Goal: Task Accomplishment & Management: Use online tool/utility

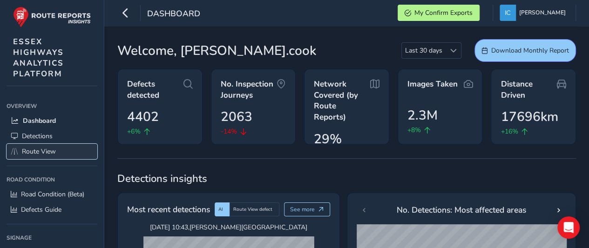
click at [27, 152] on span "Route View" at bounding box center [39, 151] width 34 height 9
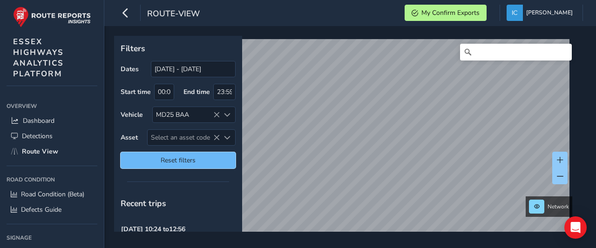
click at [176, 162] on button "Reset filters" at bounding box center [178, 160] width 115 height 16
click at [172, 156] on span "Reset filters" at bounding box center [178, 160] width 101 height 9
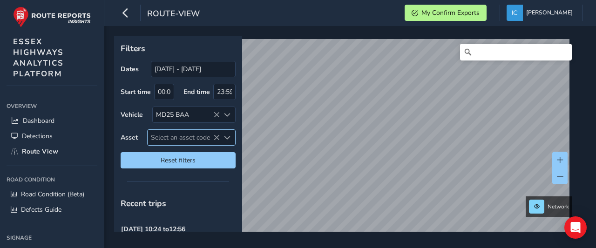
click at [169, 138] on span "Select an asset code" at bounding box center [184, 137] width 72 height 15
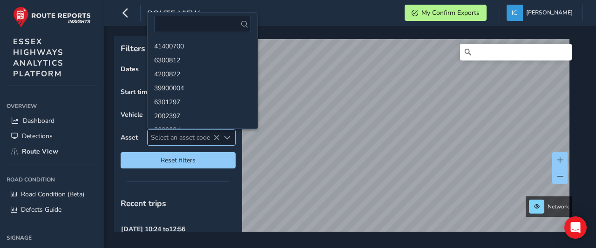
click at [169, 138] on span "Select an asset code" at bounding box center [184, 137] width 72 height 15
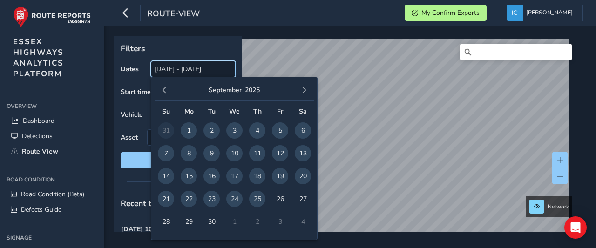
click at [171, 70] on input "[DATE] - [DATE]" at bounding box center [193, 69] width 85 height 16
click at [161, 200] on span "21" at bounding box center [166, 199] width 16 height 16
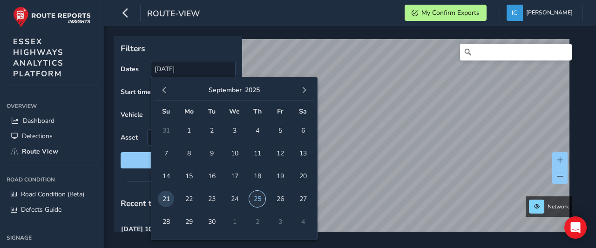
click at [257, 198] on span "25" at bounding box center [257, 199] width 16 height 16
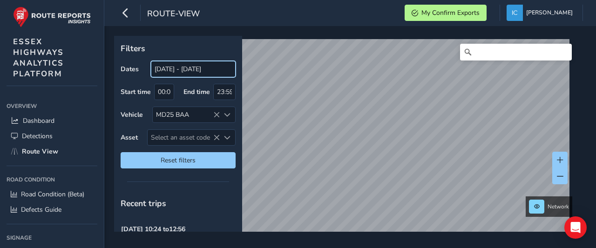
click at [177, 72] on input "21/09/2025 - 25/09/2025" at bounding box center [193, 69] width 85 height 16
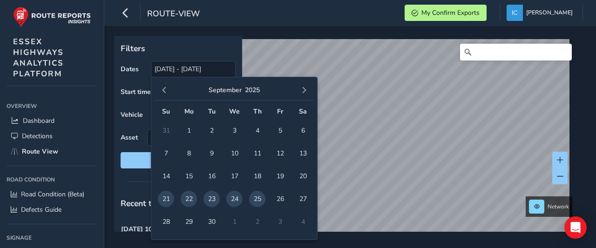
click at [254, 199] on span "25" at bounding box center [257, 199] width 16 height 16
type input "25/09/2025 - 25/09/2025"
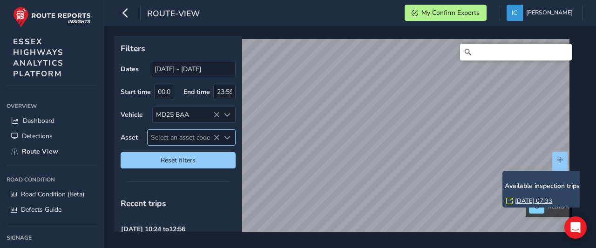
click at [171, 134] on span "Select an asset code" at bounding box center [184, 137] width 72 height 15
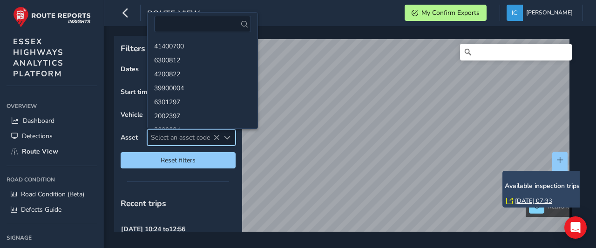
click at [171, 136] on span "Select an asset code" at bounding box center [184, 137] width 72 height 15
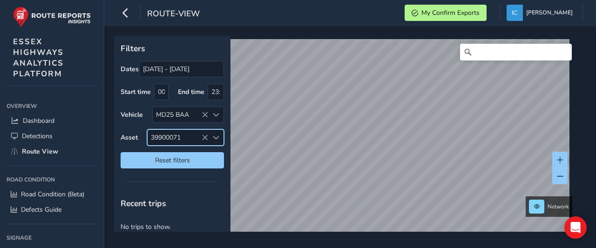
click at [181, 137] on span "39900071" at bounding box center [178, 137] width 61 height 15
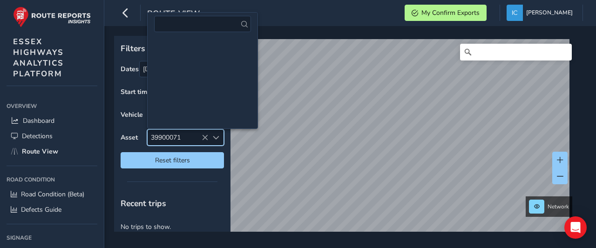
drag, startPoint x: 181, startPoint y: 135, endPoint x: 171, endPoint y: 133, distance: 10.2
click at [145, 142] on div "Asset 39900071 39900071" at bounding box center [172, 137] width 103 height 16
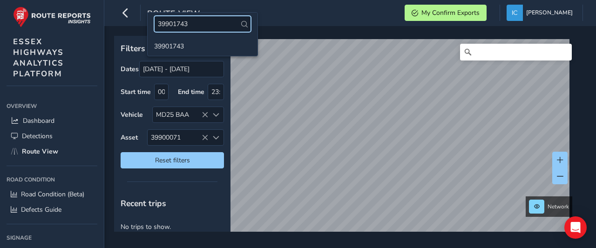
type input "39901743"
click at [164, 47] on li "39901743" at bounding box center [203, 46] width 110 height 14
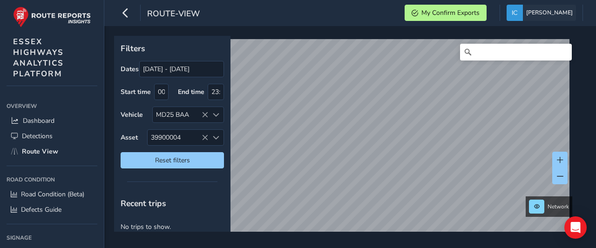
click at [568, 9] on span "[PERSON_NAME]" at bounding box center [549, 13] width 47 height 16
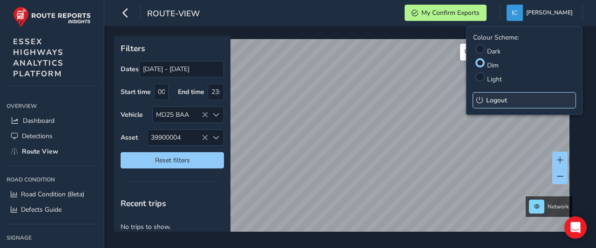
click at [492, 102] on span "Logout" at bounding box center [496, 100] width 21 height 9
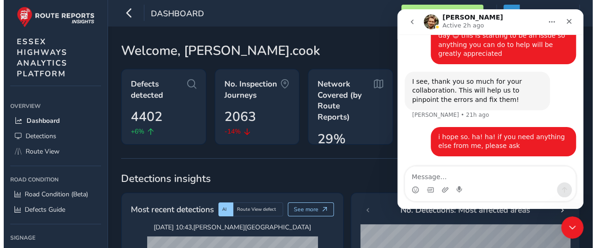
scroll to position [897, 0]
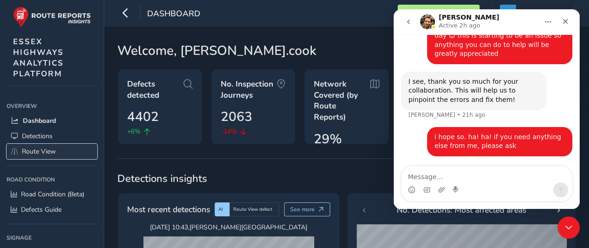
click at [34, 149] on span "Route View" at bounding box center [39, 151] width 34 height 9
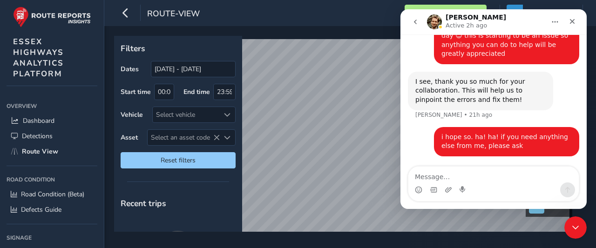
click at [418, 21] on icon "go back" at bounding box center [415, 21] width 7 height 7
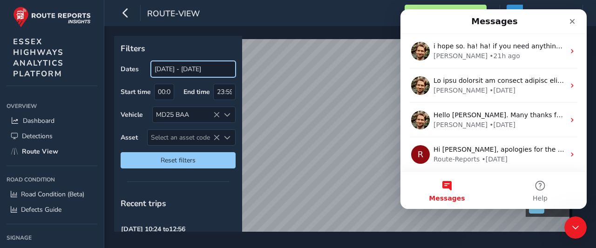
click at [180, 70] on input "[DATE] - [DATE]" at bounding box center [193, 69] width 85 height 16
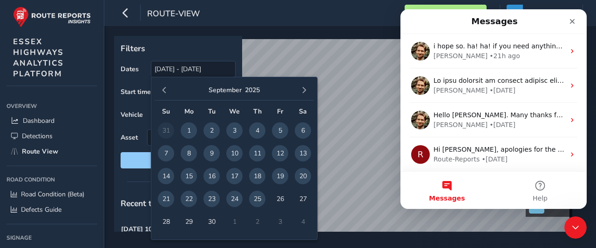
click at [188, 199] on span "22" at bounding box center [189, 199] width 16 height 16
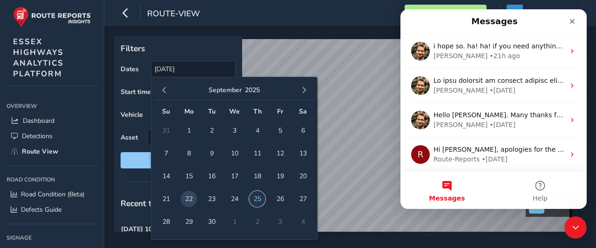
click at [254, 194] on span "25" at bounding box center [257, 199] width 16 height 16
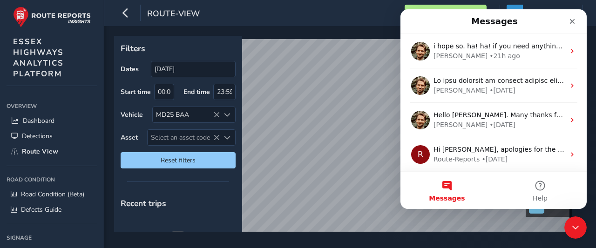
type input "[DATE] - [DATE]"
click at [166, 135] on span "Select an asset code" at bounding box center [184, 137] width 72 height 15
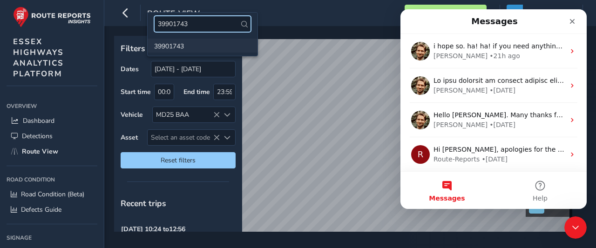
type input "39901743"
click at [167, 46] on li "39901743" at bounding box center [203, 46] width 110 height 14
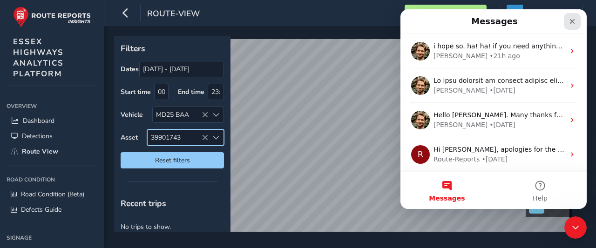
click at [575, 20] on icon "Close" at bounding box center [572, 21] width 7 height 7
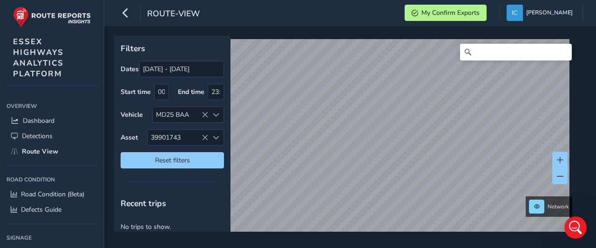
click at [298, 244] on div "Filters Dates [DATE] - [DATE] Start time 00:00 End time 23:59 Vehicle MD25 BAA …" at bounding box center [350, 137] width 492 height 222
click at [424, 248] on html "route-view My Confirm Exports [PERSON_NAME] Colour Scheme: Dark Dim Light Logou…" at bounding box center [298, 124] width 596 height 248
click at [234, 31] on div "Filters Dates [DATE] - [DATE] Start time 00:00 End time 23:59 Vehicle MD25 BAA …" at bounding box center [350, 137] width 492 height 222
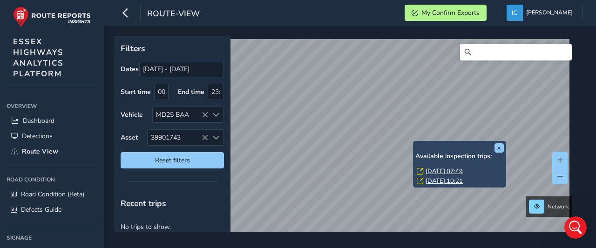
click at [433, 181] on link "[DATE] 10:21" at bounding box center [444, 181] width 37 height 8
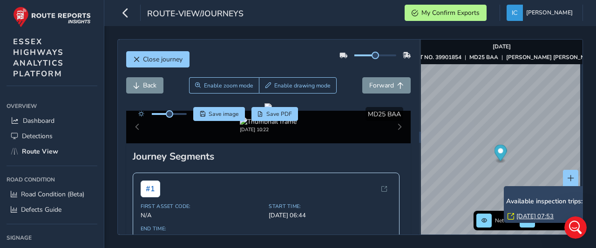
click at [543, 215] on link "[DATE] 07:53" at bounding box center [534, 216] width 37 height 8
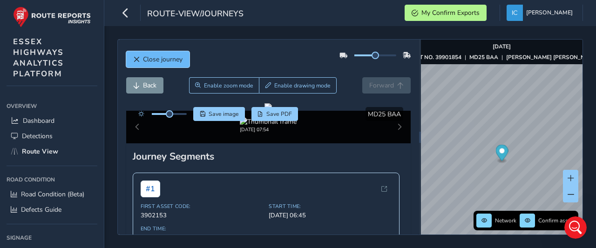
click at [152, 55] on span "Close journey" at bounding box center [163, 59] width 40 height 9
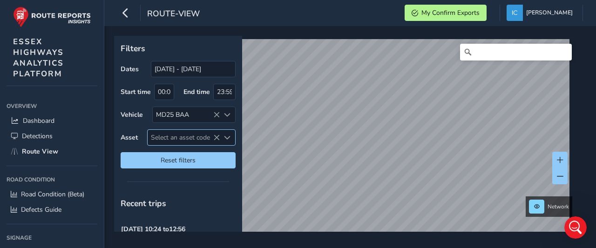
click at [169, 139] on span "Select an asset code" at bounding box center [184, 137] width 72 height 15
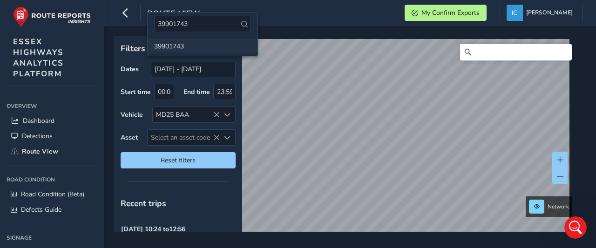
type input "39901743"
click at [163, 48] on li "39901743" at bounding box center [203, 46] width 110 height 14
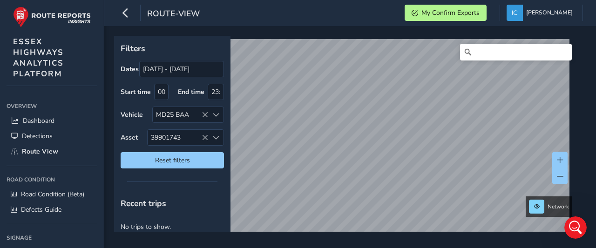
click at [294, 233] on div "Filters Dates [DATE] - [DATE] Start time 00:00 End time 23:59 Vehicle MD25 BAA …" at bounding box center [350, 137] width 492 height 222
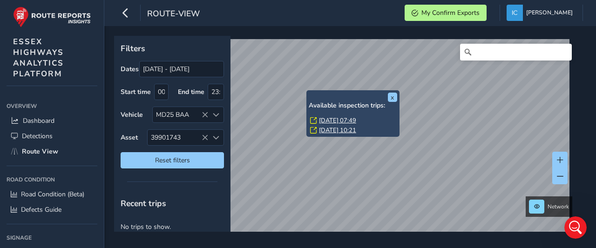
click at [338, 117] on link "[DATE] 07:49" at bounding box center [337, 120] width 37 height 8
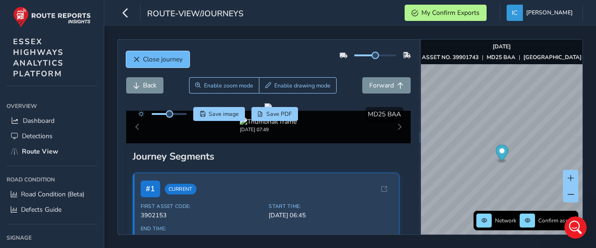
click at [176, 55] on span "Close journey" at bounding box center [163, 59] width 40 height 9
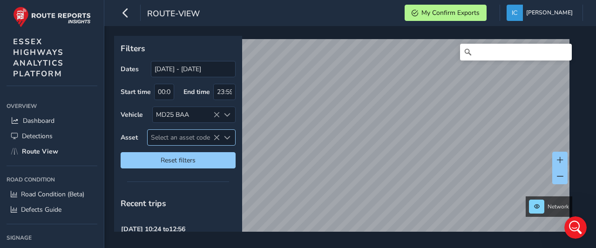
click at [176, 136] on span "Select an asset code" at bounding box center [184, 137] width 72 height 15
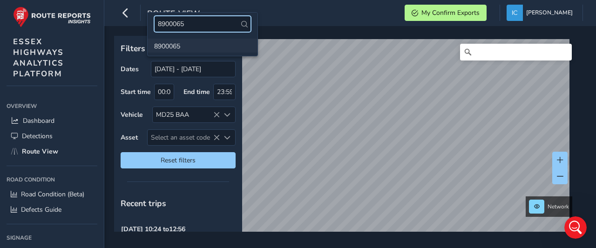
type input "8900065"
click at [167, 45] on li "8900065" at bounding box center [203, 46] width 110 height 14
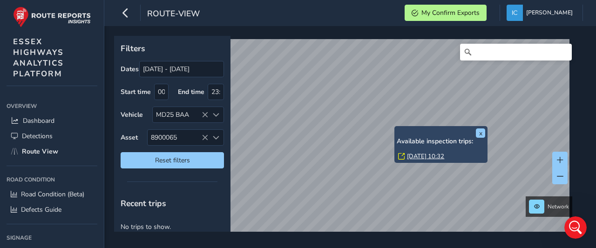
click at [416, 156] on link "[DATE] 10:32" at bounding box center [425, 156] width 37 height 8
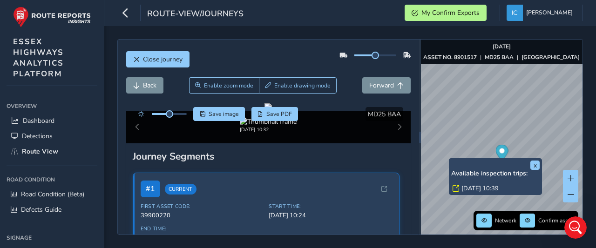
click at [472, 187] on link "[DATE] 10:39" at bounding box center [479, 188] width 37 height 8
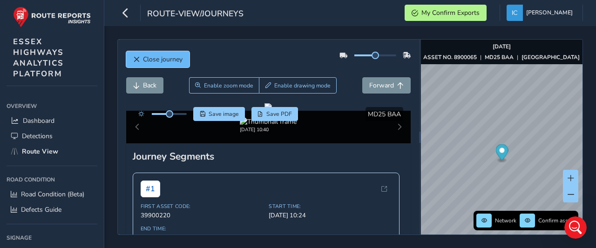
click at [149, 55] on span "Close journey" at bounding box center [163, 59] width 40 height 9
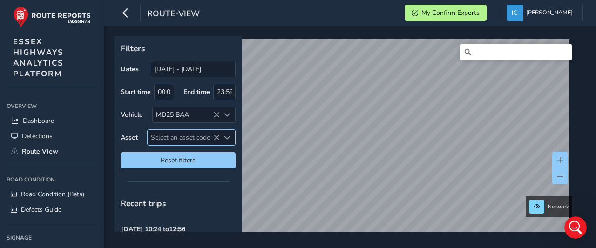
click at [173, 135] on span "Select an asset code" at bounding box center [184, 137] width 72 height 15
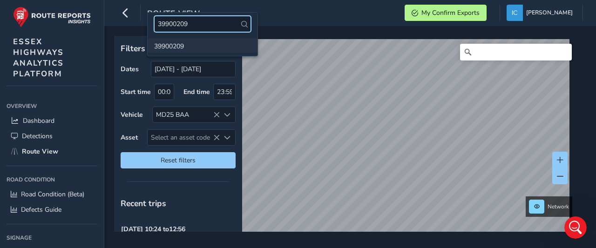
type input "39900209"
click at [179, 47] on li "39900209" at bounding box center [203, 46] width 110 height 14
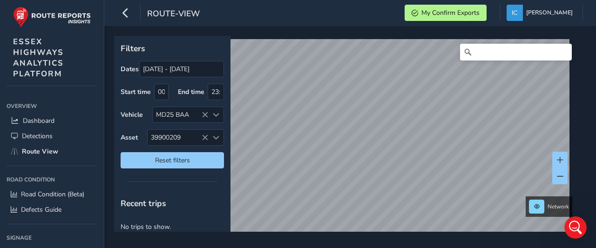
click at [327, 37] on div "Network" at bounding box center [347, 134] width 466 height 196
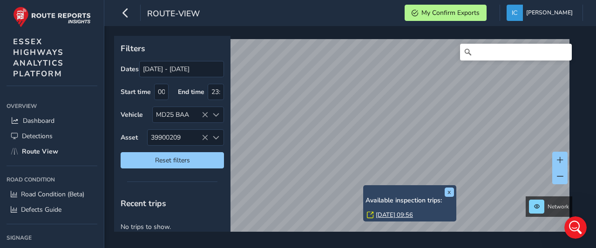
click at [389, 214] on link "[DATE] 09:56" at bounding box center [394, 215] width 37 height 8
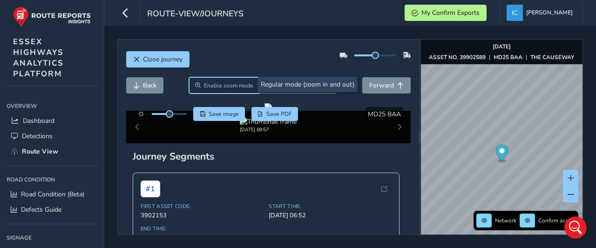
drag, startPoint x: 236, startPoint y: 81, endPoint x: 235, endPoint y: 98, distance: 16.8
click at [235, 82] on span "Enable zoom mode" at bounding box center [228, 85] width 49 height 7
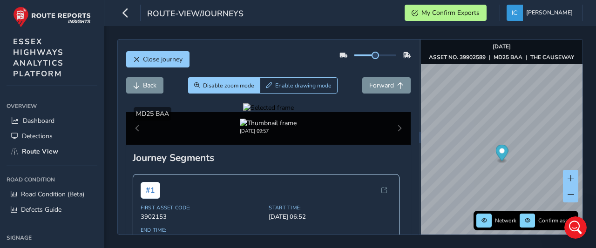
drag, startPoint x: 238, startPoint y: 170, endPoint x: 232, endPoint y: 171, distance: 6.1
click at [243, 112] on div at bounding box center [268, 107] width 51 height 9
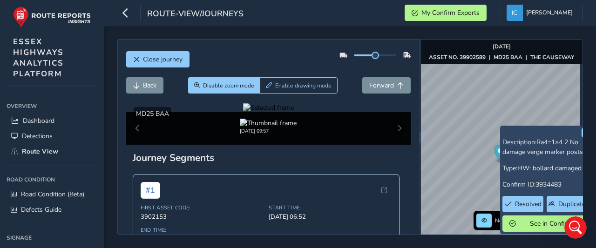
click at [289, 112] on div at bounding box center [268, 107] width 51 height 9
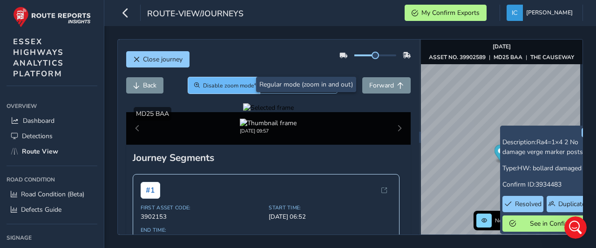
click at [223, 83] on span "Disable zoom mode" at bounding box center [228, 85] width 51 height 7
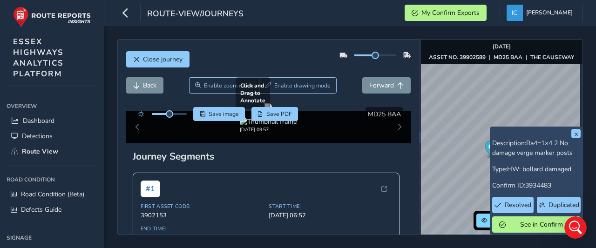
click at [272, 111] on div at bounding box center [267, 106] width 7 height 7
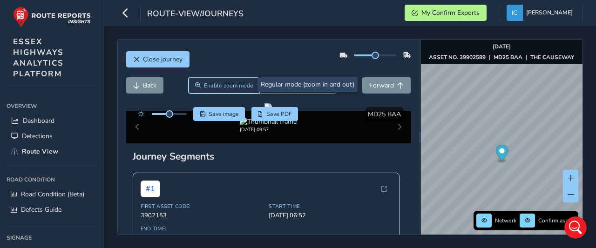
click at [232, 86] on span "Enable zoom mode" at bounding box center [228, 85] width 49 height 7
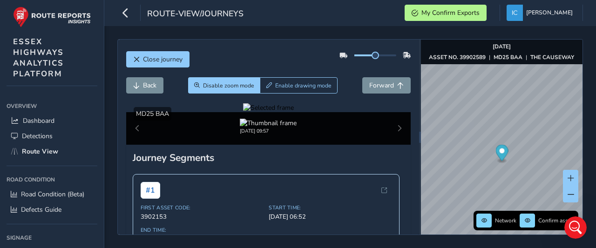
click at [243, 112] on div at bounding box center [268, 107] width 51 height 9
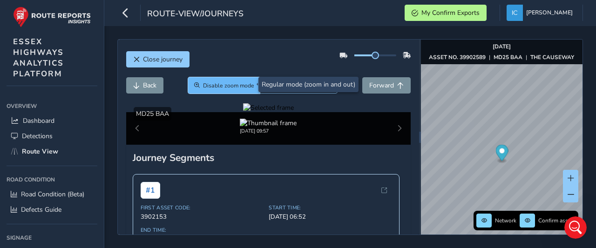
click at [199, 85] on button "Disable zoom mode" at bounding box center [224, 85] width 72 height 16
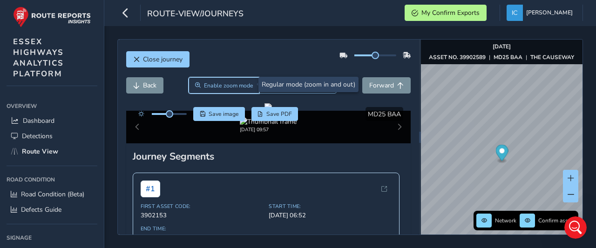
click at [204, 83] on span "Enable zoom mode" at bounding box center [228, 85] width 49 height 7
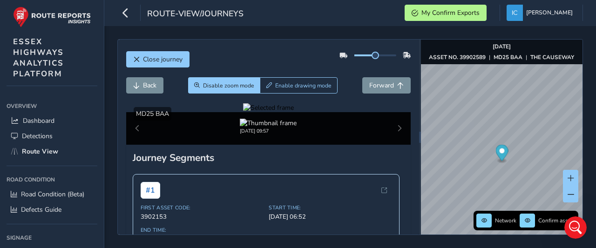
click at [243, 112] on div at bounding box center [268, 107] width 51 height 9
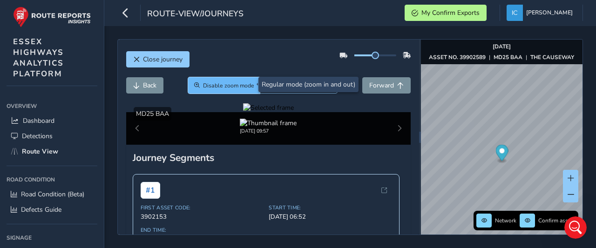
click at [221, 90] on button "Disable zoom mode" at bounding box center [224, 85] width 72 height 16
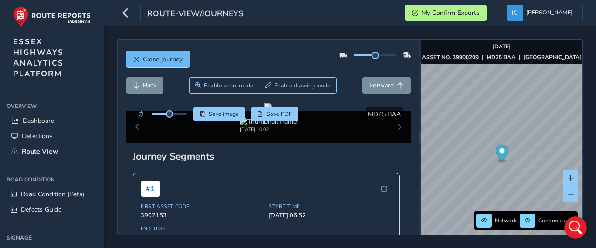
click at [169, 55] on span "Close journey" at bounding box center [163, 59] width 40 height 9
